Goal: Information Seeking & Learning: Find specific page/section

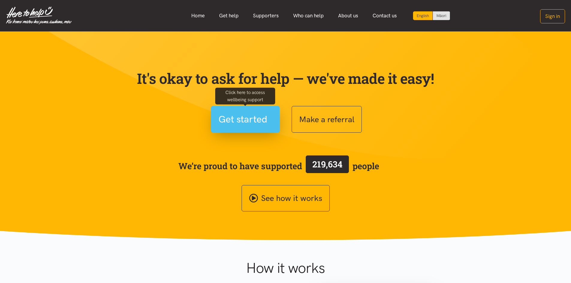
click at [259, 118] on span "Get started" at bounding box center [242, 119] width 49 height 15
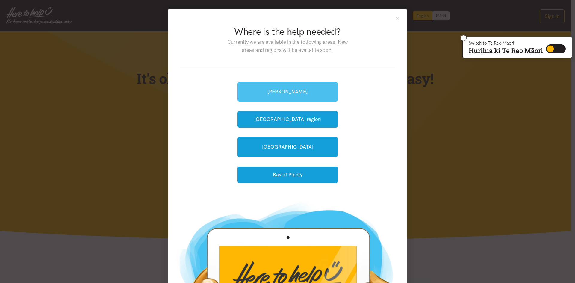
click at [280, 92] on link "[PERSON_NAME]" at bounding box center [288, 91] width 100 height 19
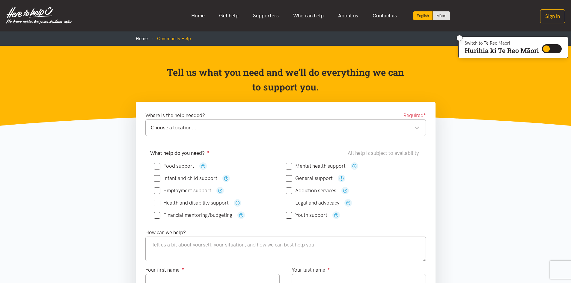
click at [289, 166] on input "Mental health support" at bounding box center [316, 166] width 60 height 5
click at [286, 164] on input "Mental health support" at bounding box center [316, 166] width 60 height 5
checkbox input "false"
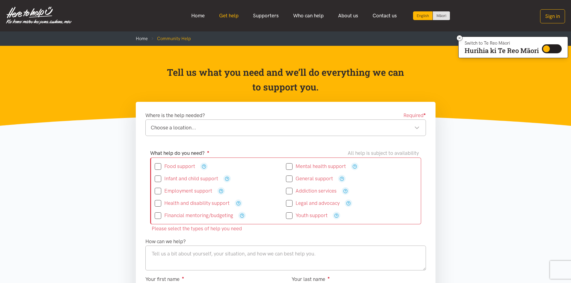
click at [232, 16] on link "Get help" at bounding box center [229, 15] width 34 height 13
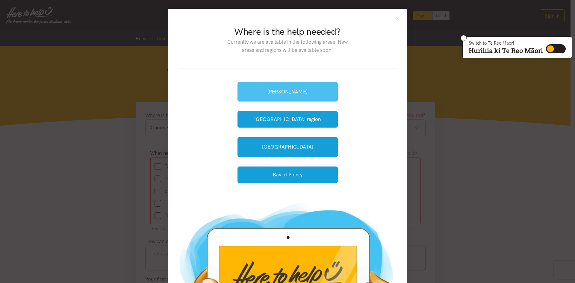
click at [291, 97] on link "[PERSON_NAME]" at bounding box center [288, 91] width 100 height 19
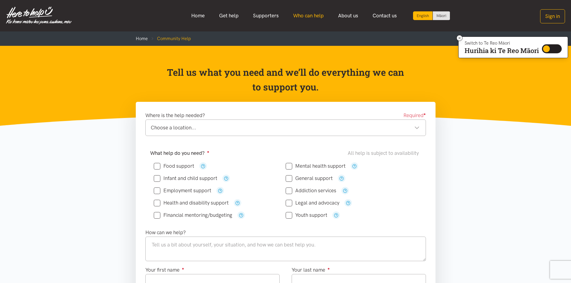
click at [309, 15] on link "Who can help" at bounding box center [308, 15] width 45 height 13
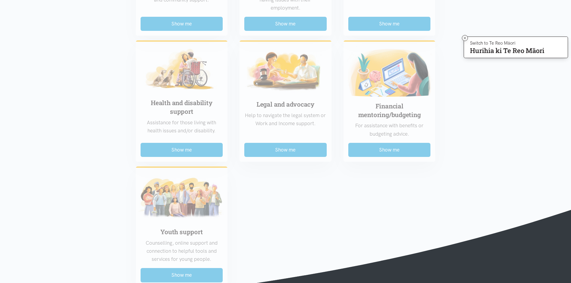
scroll to position [419, 0]
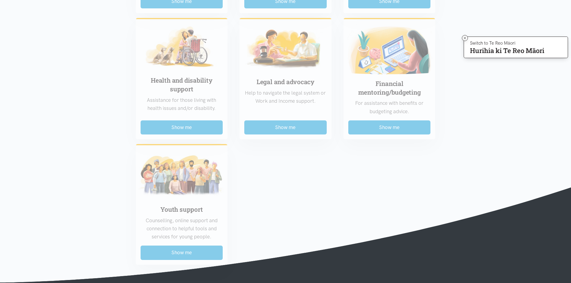
click at [179, 133] on div "Food support For emergency cases only – will include essential non-perishable f…" at bounding box center [286, 5] width 312 height 519
click at [181, 130] on div "Food support For emergency cases only – will include essential non-perishable f…" at bounding box center [286, 5] width 312 height 519
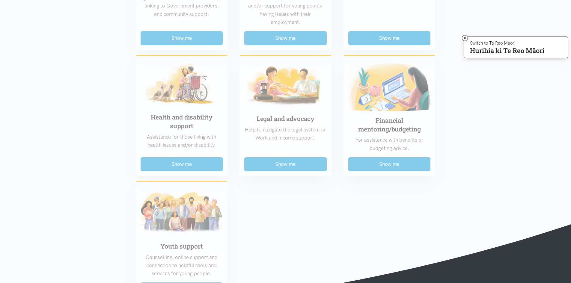
scroll to position [330, 0]
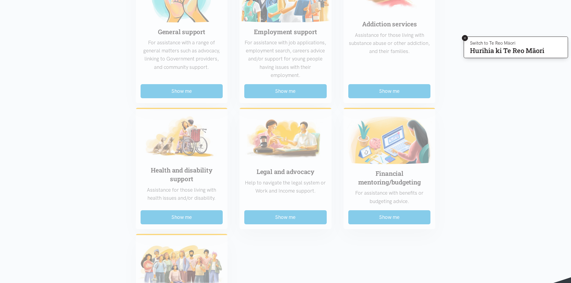
click at [464, 37] on icon at bounding box center [465, 38] width 4 height 4
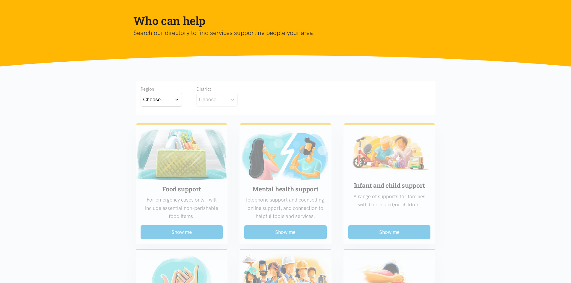
scroll to position [0, 0]
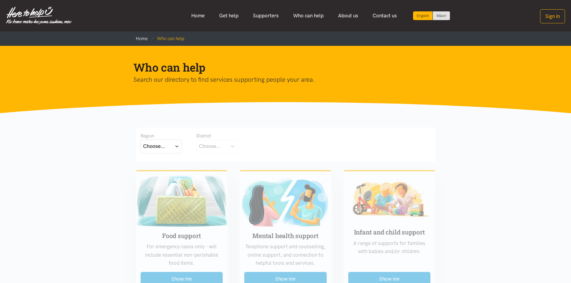
click at [175, 149] on button "Choose..." at bounding box center [161, 146] width 41 height 13
click at [170, 175] on div "Waikato" at bounding box center [161, 172] width 36 height 7
click at [155, 173] on label "Waikato" at bounding box center [161, 172] width 36 height 7
click at [0, 0] on input "Waikato" at bounding box center [0, 0] width 0 height 0
click at [250, 146] on button "Choose..." at bounding box center [226, 146] width 60 height 13
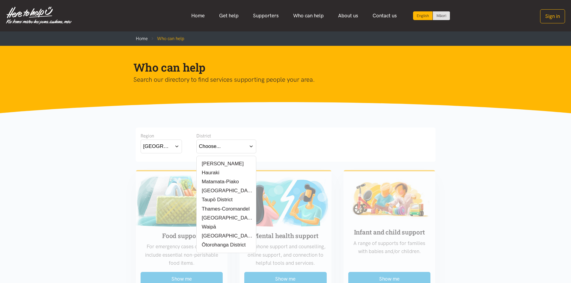
click at [208, 161] on label "[PERSON_NAME]" at bounding box center [221, 163] width 45 height 7
click at [0, 0] on input "[PERSON_NAME]" at bounding box center [0, 0] width 0 height 0
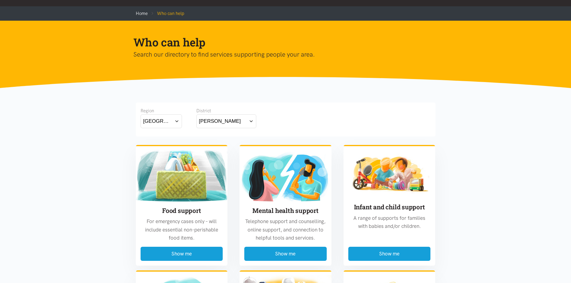
scroll to position [60, 0]
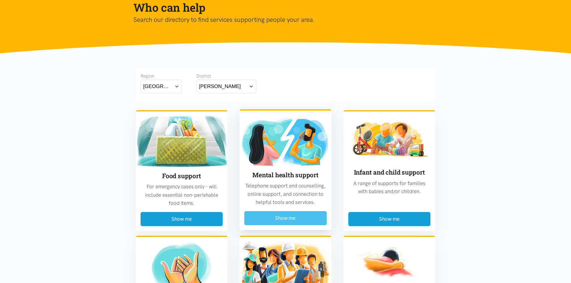
drag, startPoint x: 285, startPoint y: 218, endPoint x: 273, endPoint y: 217, distance: 12.0
click at [273, 217] on button "Show me" at bounding box center [285, 218] width 82 height 14
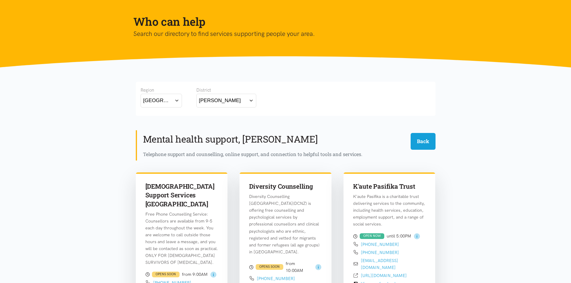
scroll to position [56, 0]
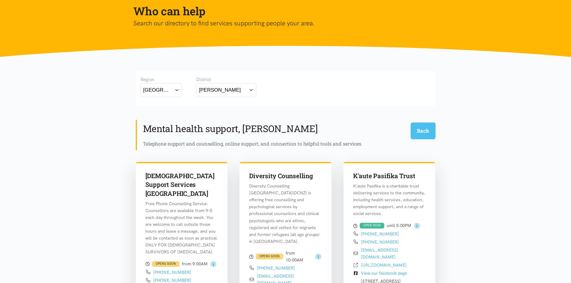
click at [425, 135] on button "Back" at bounding box center [422, 131] width 25 height 16
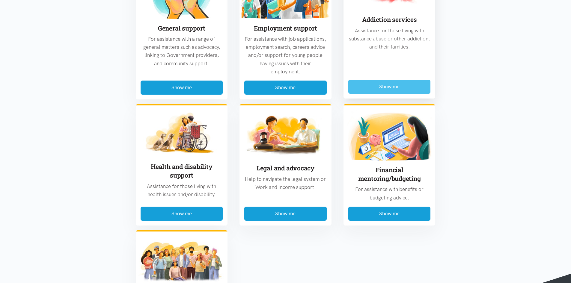
scroll to position [337, 0]
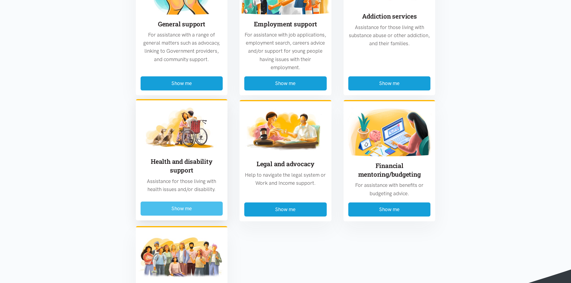
click at [185, 212] on button "Show me" at bounding box center [182, 209] width 82 height 14
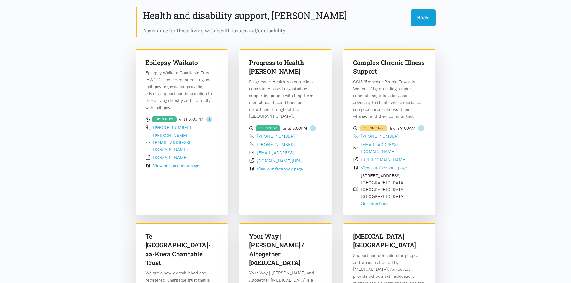
scroll to position [56, 0]
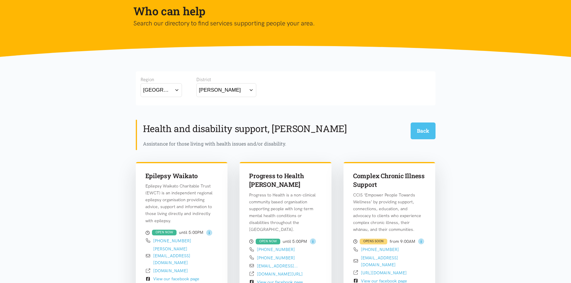
click at [422, 134] on button "Back" at bounding box center [422, 131] width 25 height 16
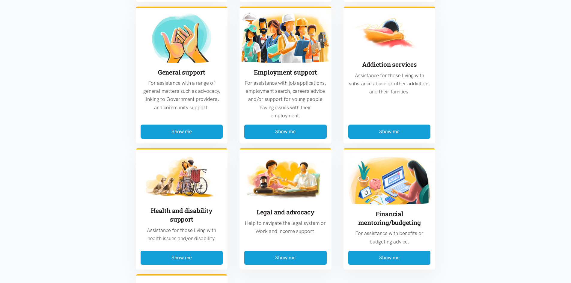
scroll to position [188, 0]
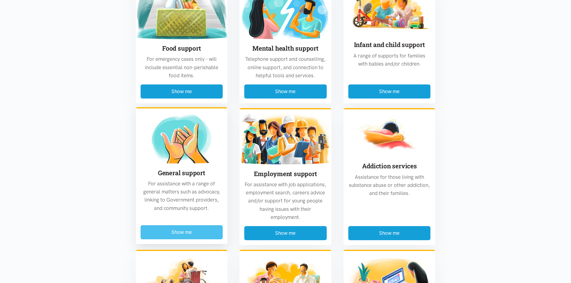
click at [183, 233] on button "Show me" at bounding box center [182, 232] width 82 height 14
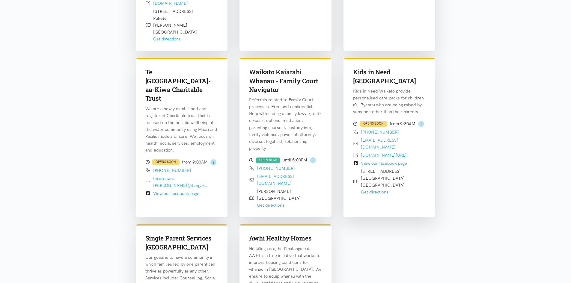
scroll to position [1285, 0]
